Goal: Transaction & Acquisition: Subscribe to service/newsletter

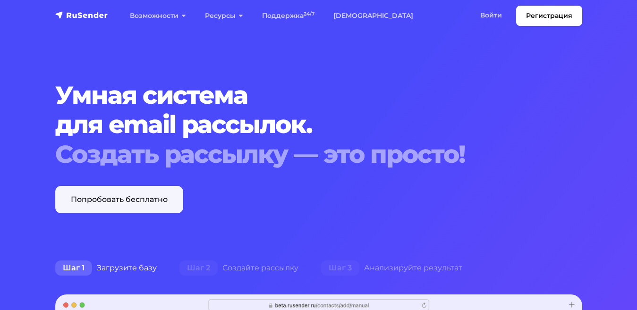
click at [120, 201] on link "Попробовать бесплатно" at bounding box center [119, 199] width 128 height 27
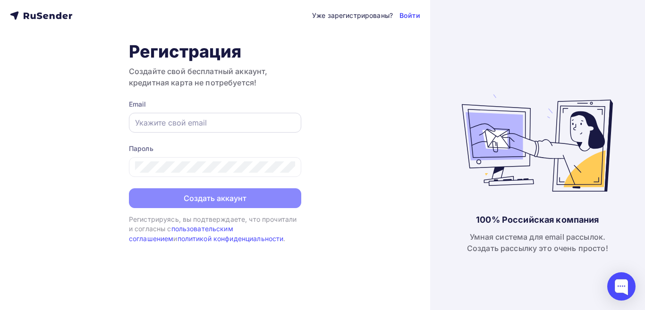
click at [247, 129] on div at bounding box center [215, 123] width 172 height 20
click at [246, 118] on input "text" at bounding box center [215, 122] width 160 height 11
click at [245, 118] on input "text" at bounding box center [215, 122] width 160 height 11
paste input "[EMAIL_ADDRESS][DOMAIN_NAME]"
type input "[EMAIL_ADDRESS][DOMAIN_NAME]"
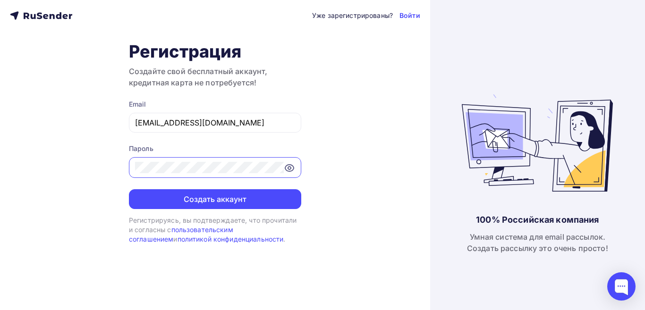
click at [293, 168] on icon at bounding box center [289, 168] width 8 height 7
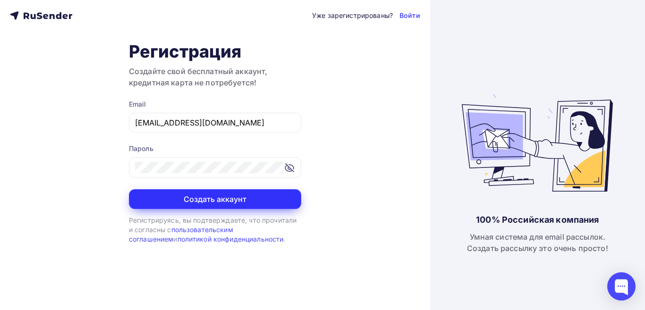
click at [215, 198] on button "Создать аккаунт" at bounding box center [215, 199] width 172 height 20
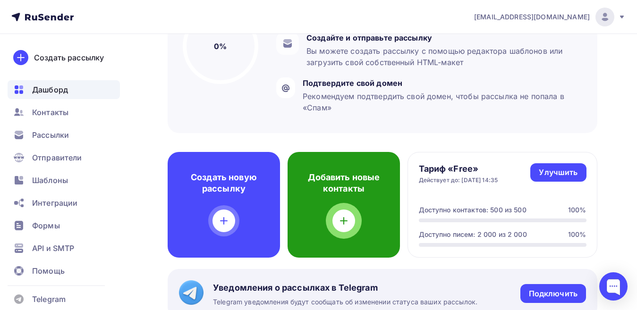
scroll to position [189, 0]
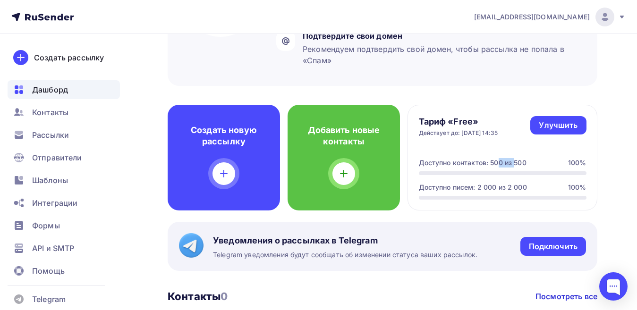
drag, startPoint x: 459, startPoint y: 163, endPoint x: 493, endPoint y: 161, distance: 34.0
click at [493, 161] on div "Доступно контактов: 500 из 500" at bounding box center [473, 162] width 108 height 9
click at [493, 166] on div "Доступно контактов: 500 из 500" at bounding box center [473, 162] width 108 height 9
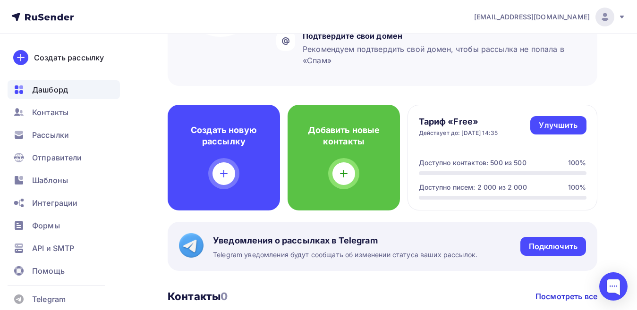
click at [493, 166] on div "Доступно контактов: 500 из 500" at bounding box center [473, 162] width 108 height 9
drag, startPoint x: 456, startPoint y: 192, endPoint x: 503, endPoint y: 185, distance: 47.3
click at [503, 185] on div "Доступно писем: 2 000 из 2 000" at bounding box center [473, 187] width 108 height 9
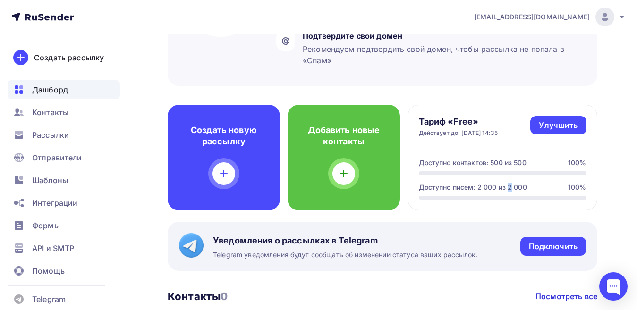
click at [503, 185] on div "Доступно писем: 2 000 из 2 000" at bounding box center [473, 187] width 108 height 9
